Goal: Task Accomplishment & Management: Use online tool/utility

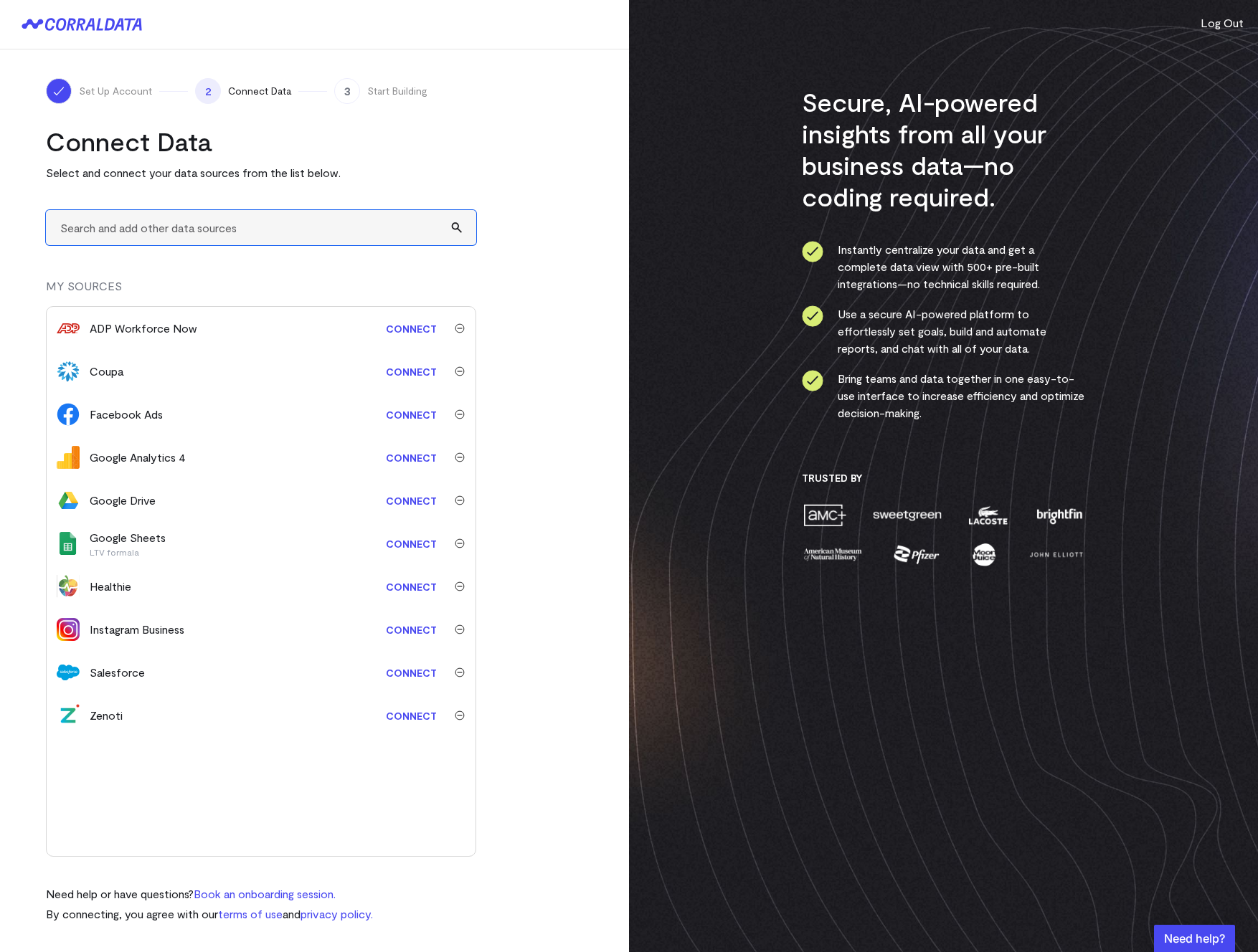
click at [169, 226] on input "text" at bounding box center [261, 227] width 430 height 35
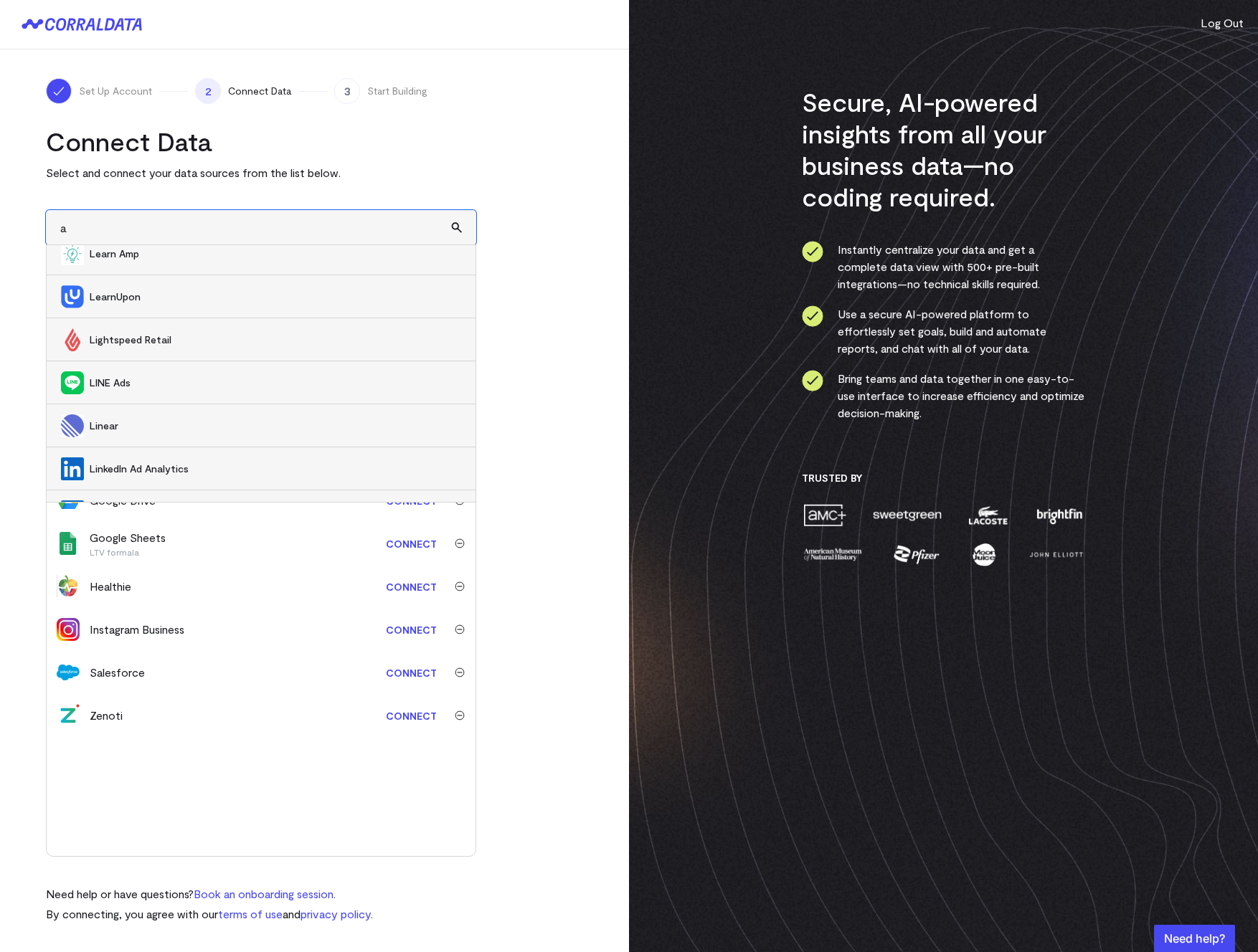
scroll to position [9229, 0]
type input "a"
click at [603, 543] on div "Set Up Account 2 Connect Data 3 Start Building Connect Data Select and connect …" at bounding box center [314, 500] width 629 height 902
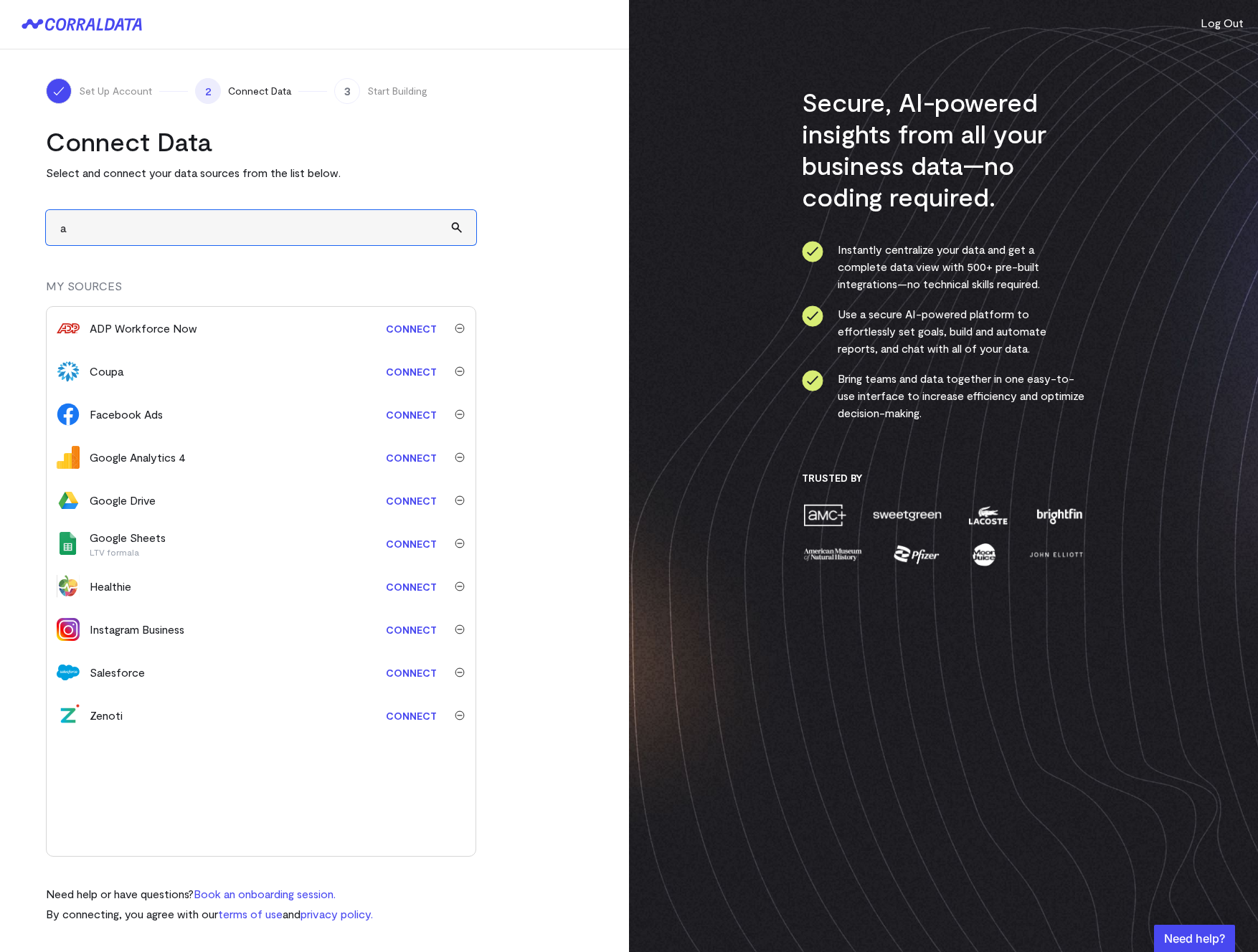
click at [211, 229] on input "a" at bounding box center [261, 227] width 430 height 35
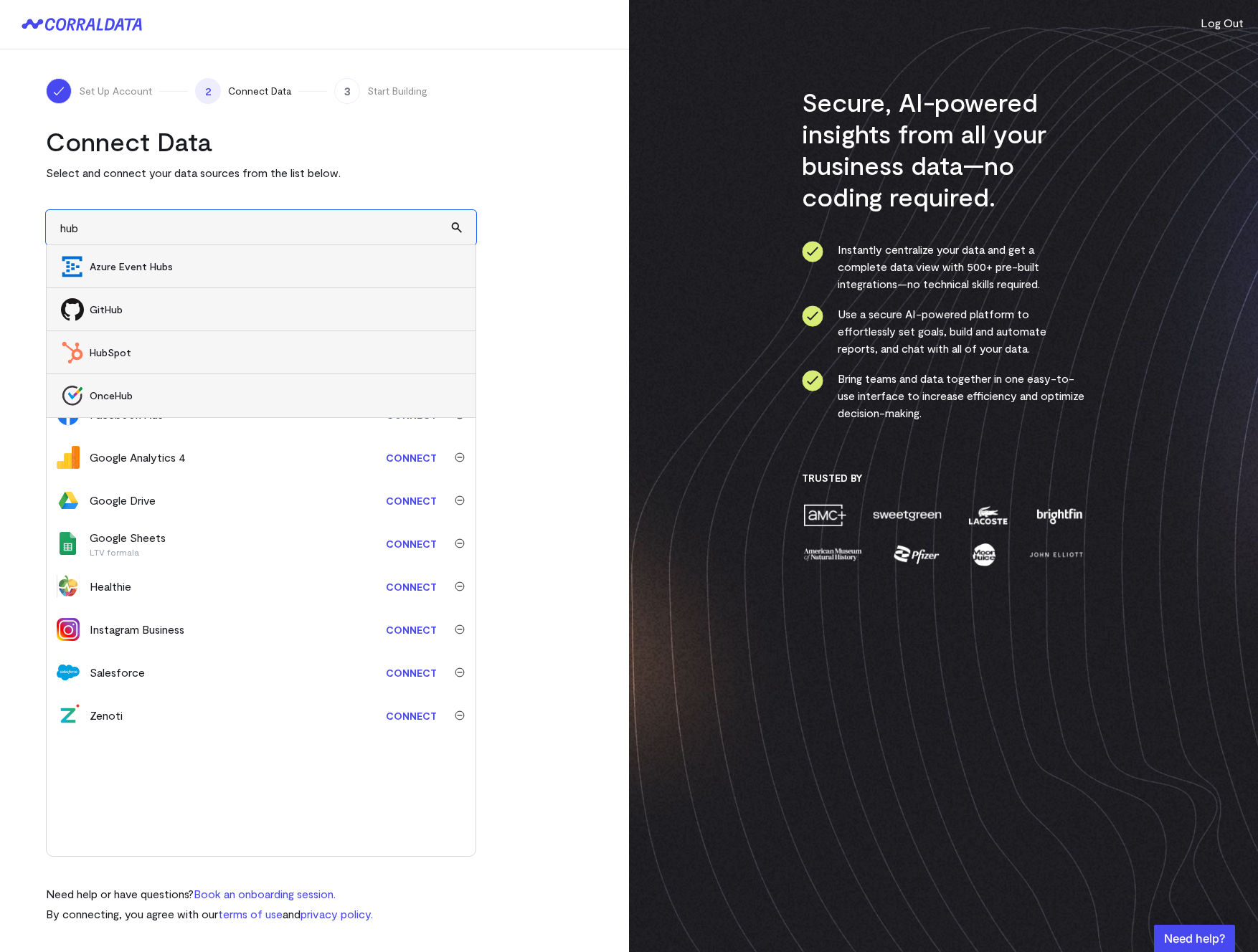
scroll to position [0, 0]
click at [136, 349] on span "HubSpot" at bounding box center [275, 352] width 371 height 14
type input "HubSpot"
